Goal: Information Seeking & Learning: Learn about a topic

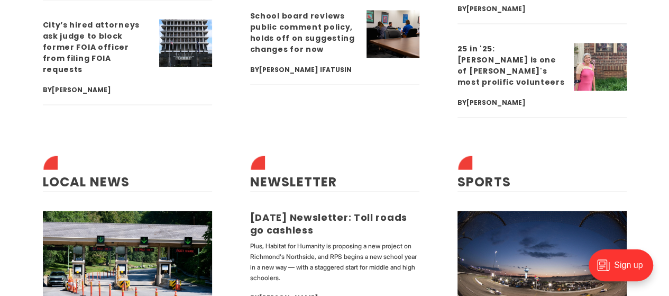
scroll to position [3054, 0]
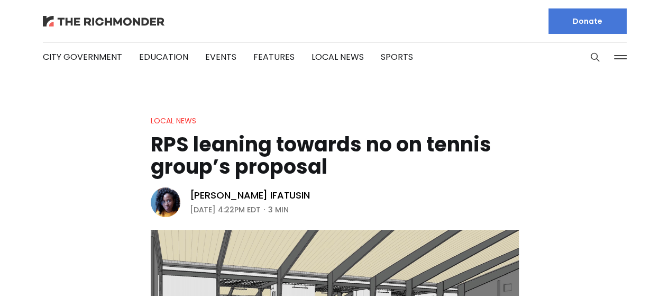
click at [107, 26] on img at bounding box center [104, 21] width 122 height 11
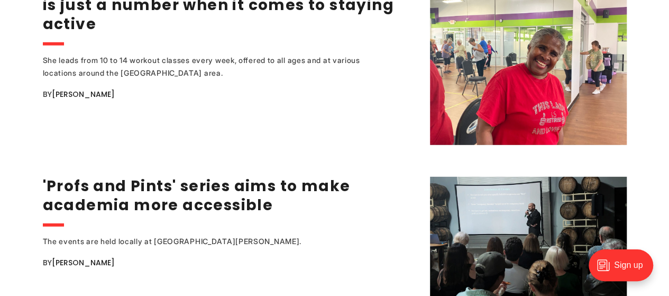
scroll to position [1631, 0]
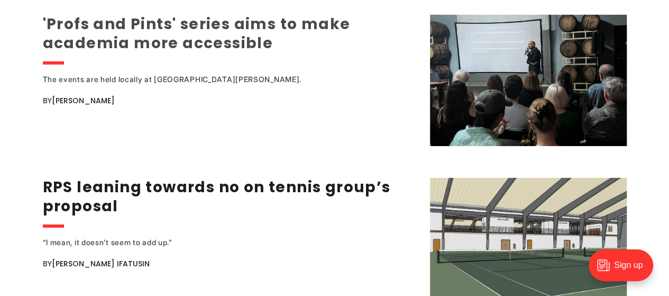
click at [149, 32] on link "'Profs and Pints' series aims to make academia more accessible" at bounding box center [197, 34] width 308 height 40
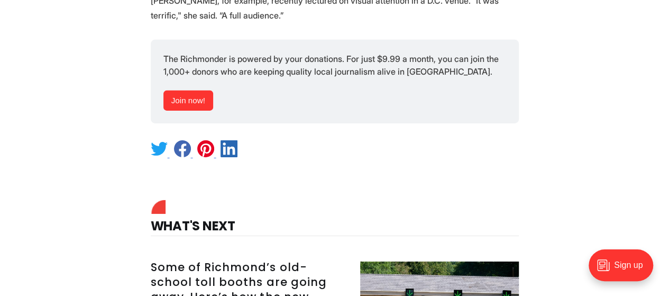
scroll to position [1666, 0]
